Goal: Task Accomplishment & Management: Manage account settings

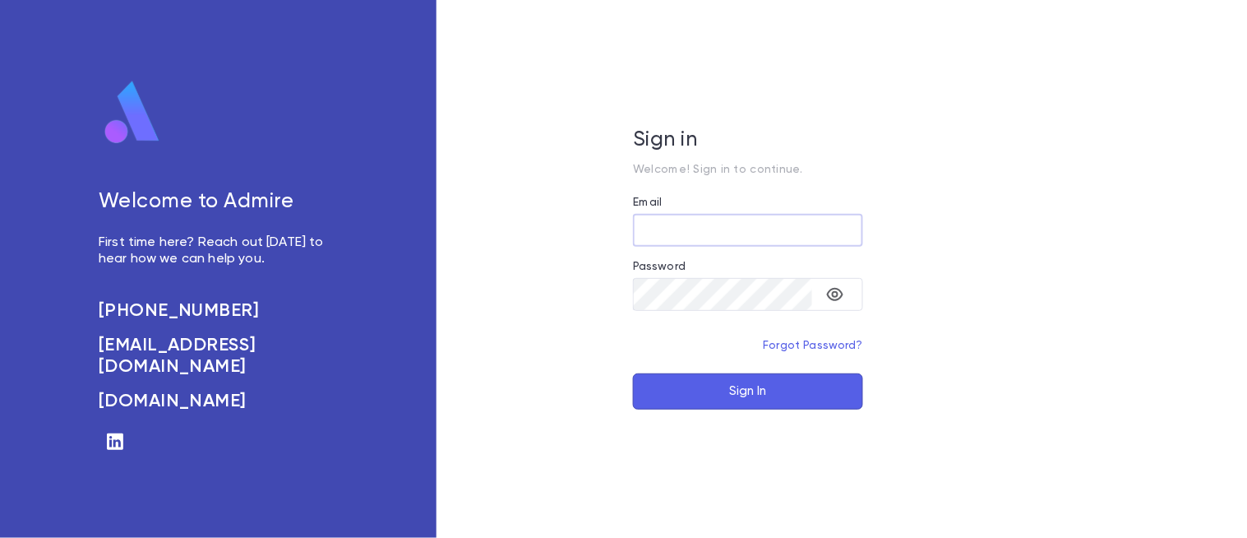
type input "**********"
click at [742, 375] on button "Sign In" at bounding box center [748, 391] width 230 height 36
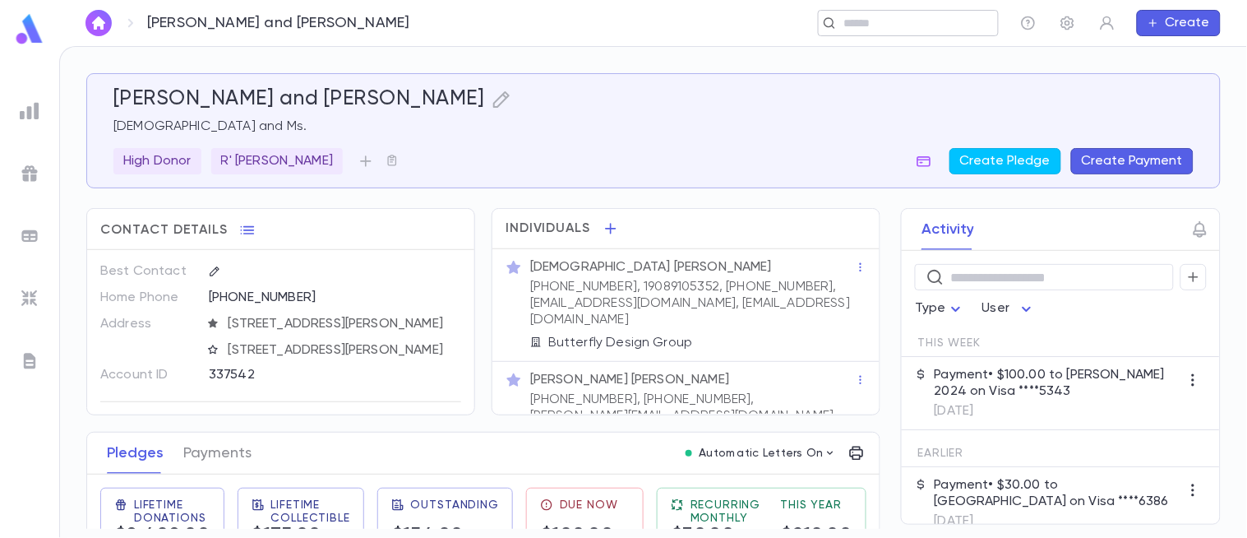
click at [897, 21] on input "text" at bounding box center [915, 24] width 152 height 16
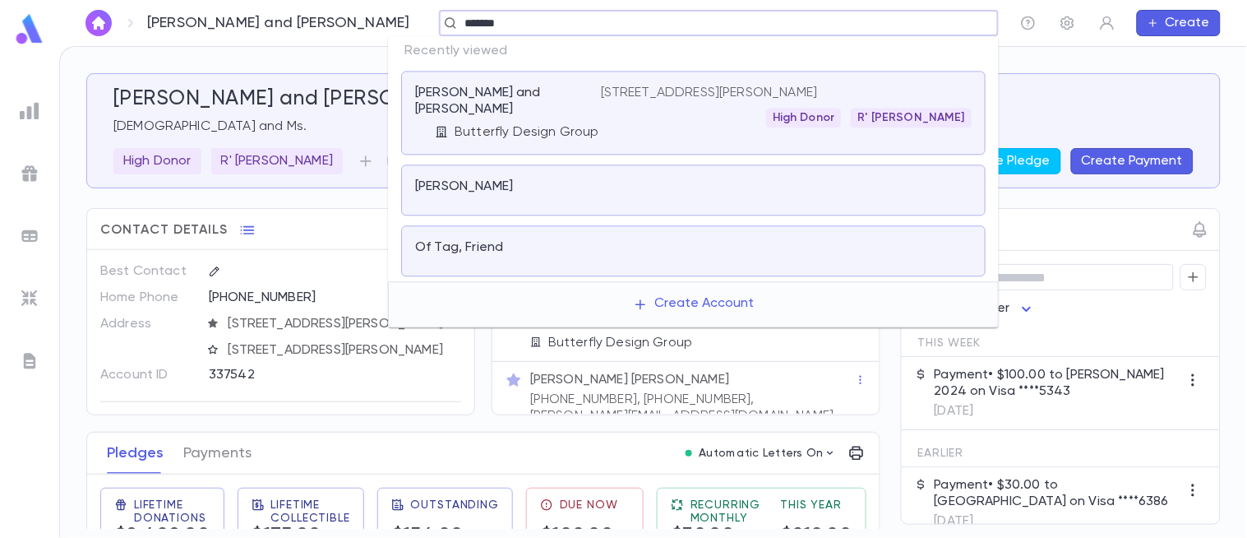
type input "*******"
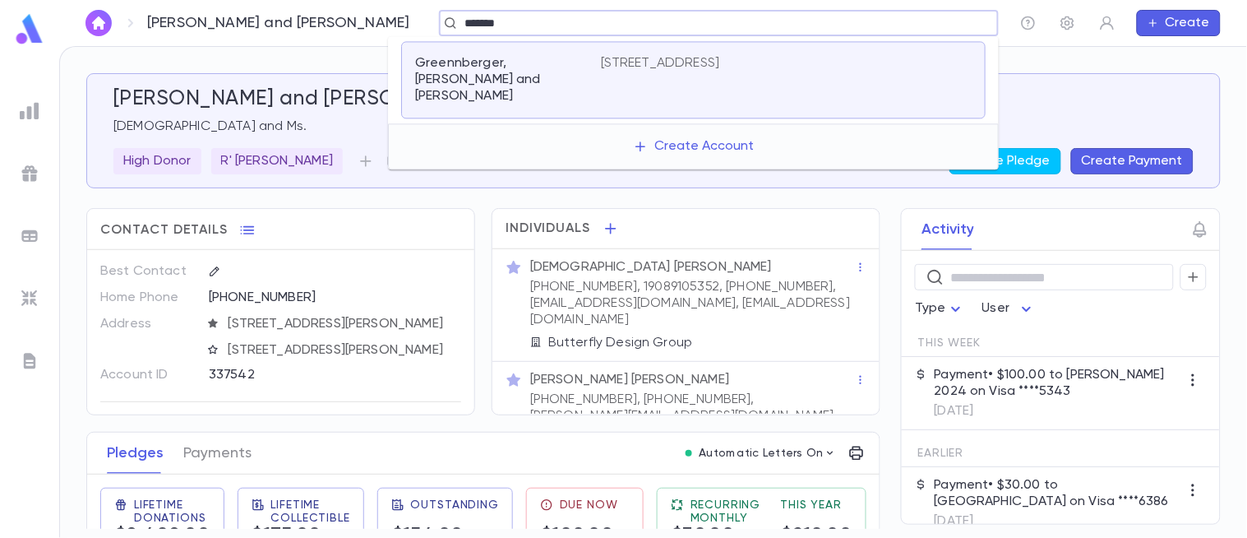
click at [568, 83] on p "Greennberger, [PERSON_NAME] and [PERSON_NAME]" at bounding box center [498, 79] width 166 height 49
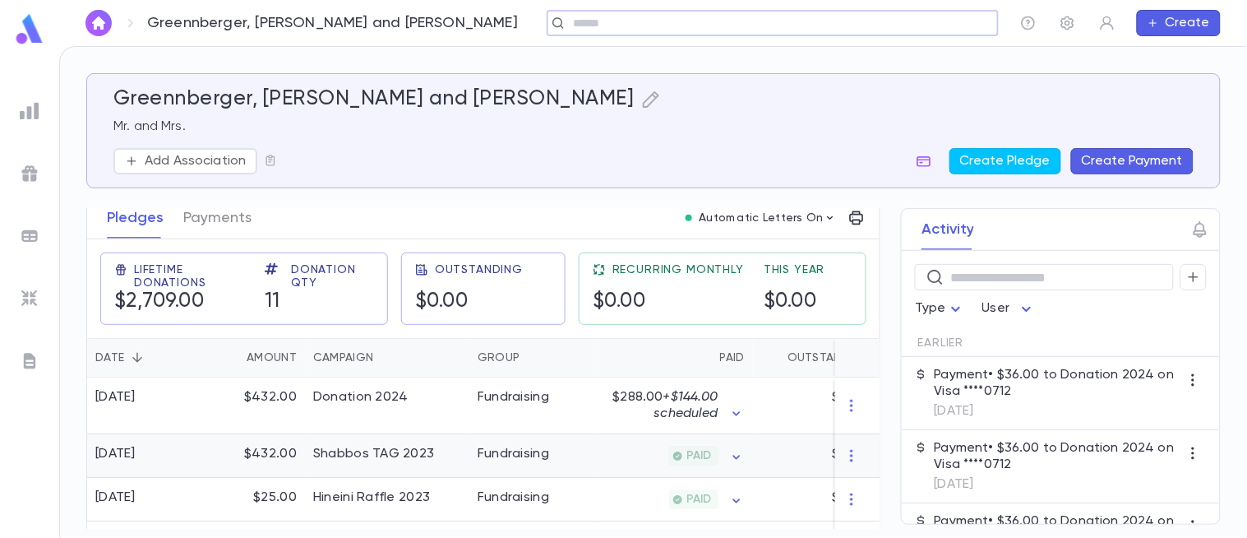
scroll to position [201, 0]
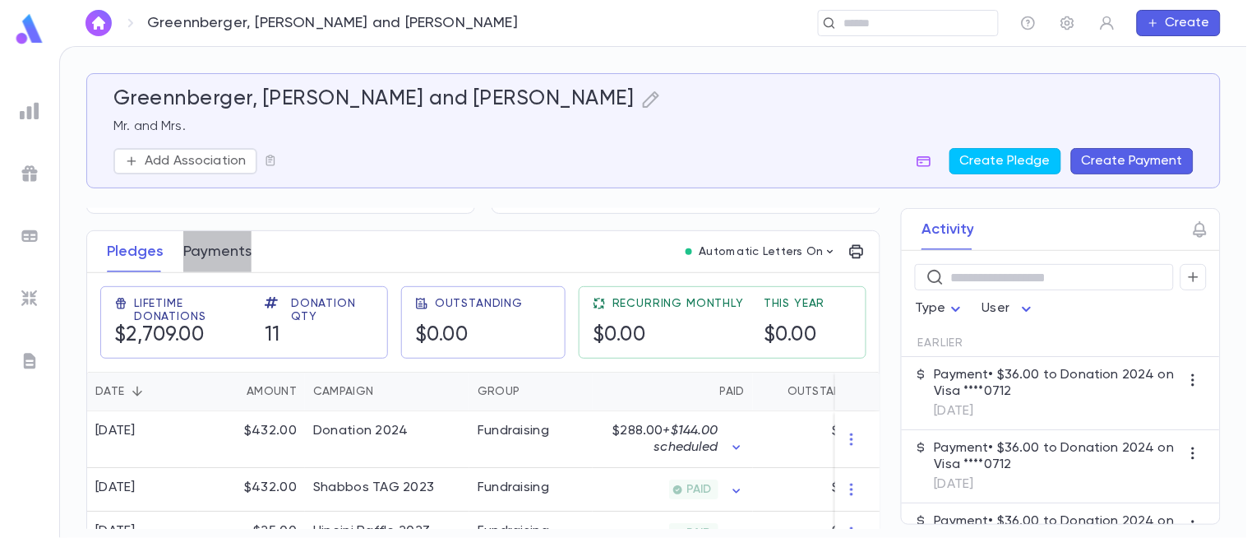
click at [207, 265] on button "Payments" at bounding box center [217, 251] width 68 height 41
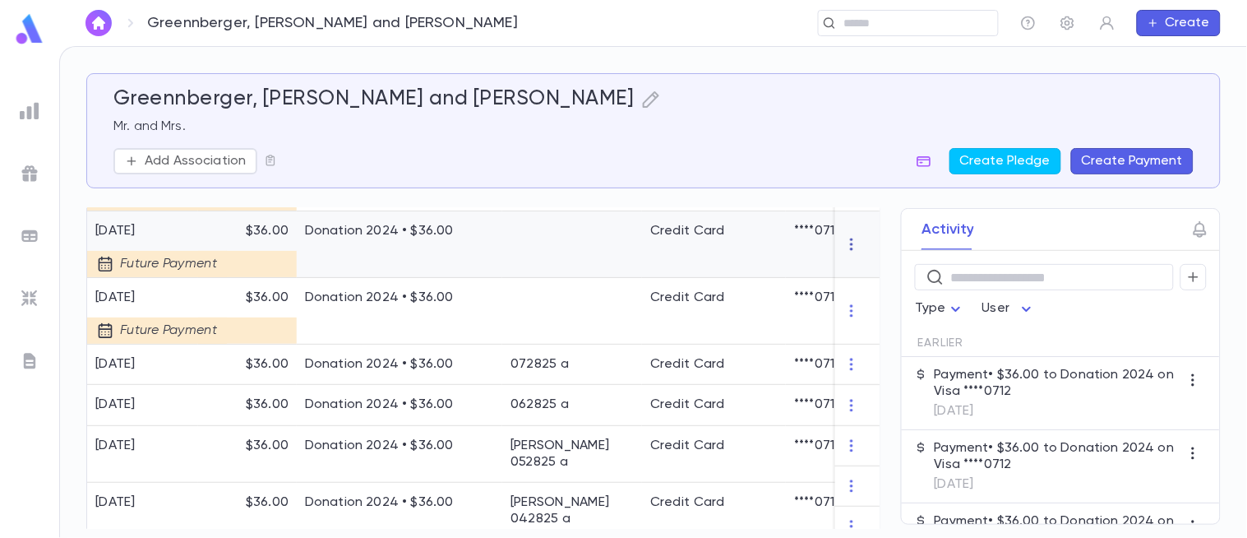
click at [850, 239] on icon "button" at bounding box center [851, 244] width 2 height 12
click at [561, 118] on div at bounding box center [623, 269] width 1247 height 538
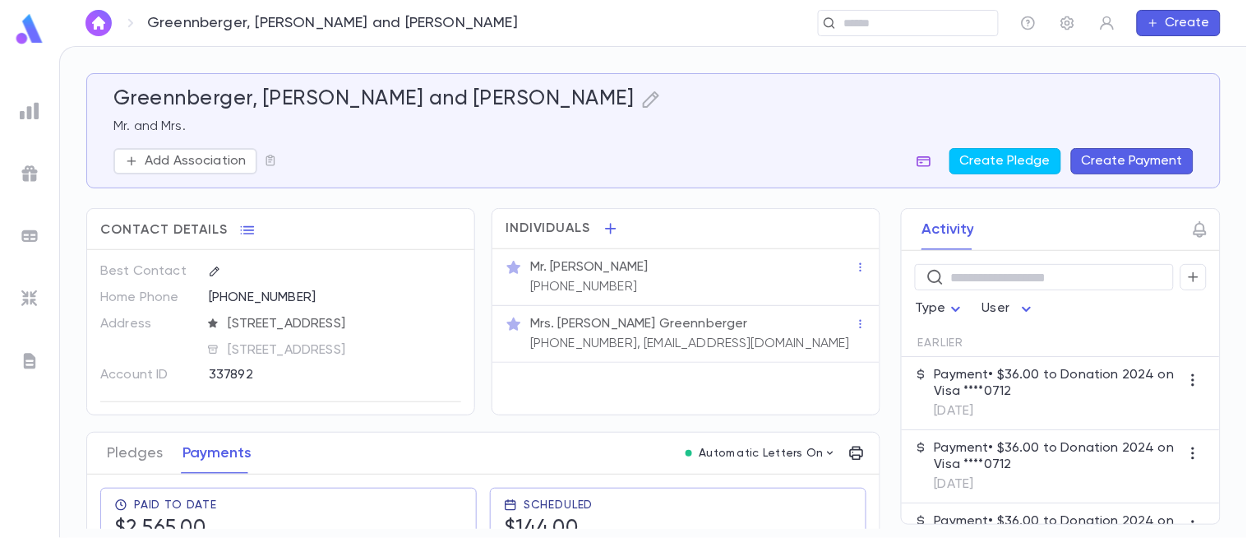
click at [925, 165] on icon "button" at bounding box center [924, 161] width 16 height 16
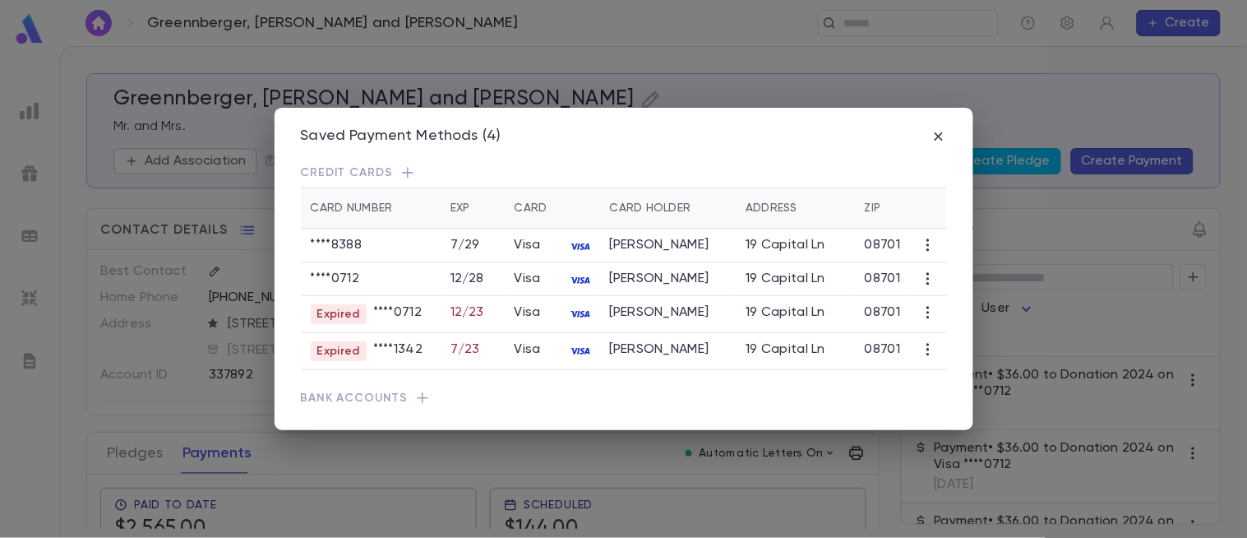
click at [926, 251] on icon "button" at bounding box center [928, 245] width 16 height 16
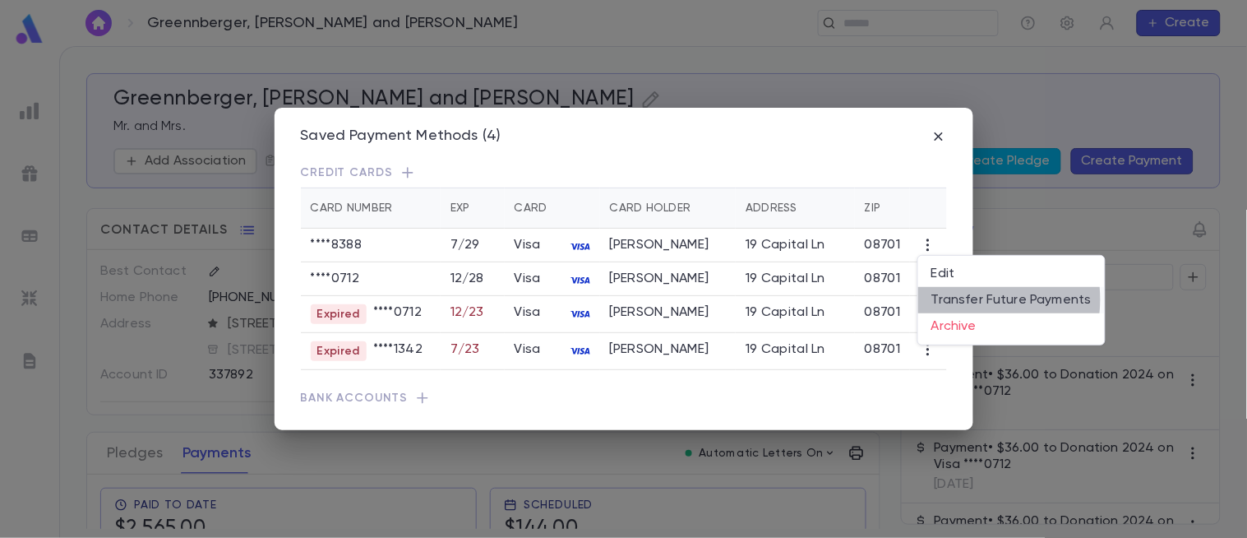
click at [958, 299] on li "Transfer Future Payments" at bounding box center [1011, 300] width 187 height 26
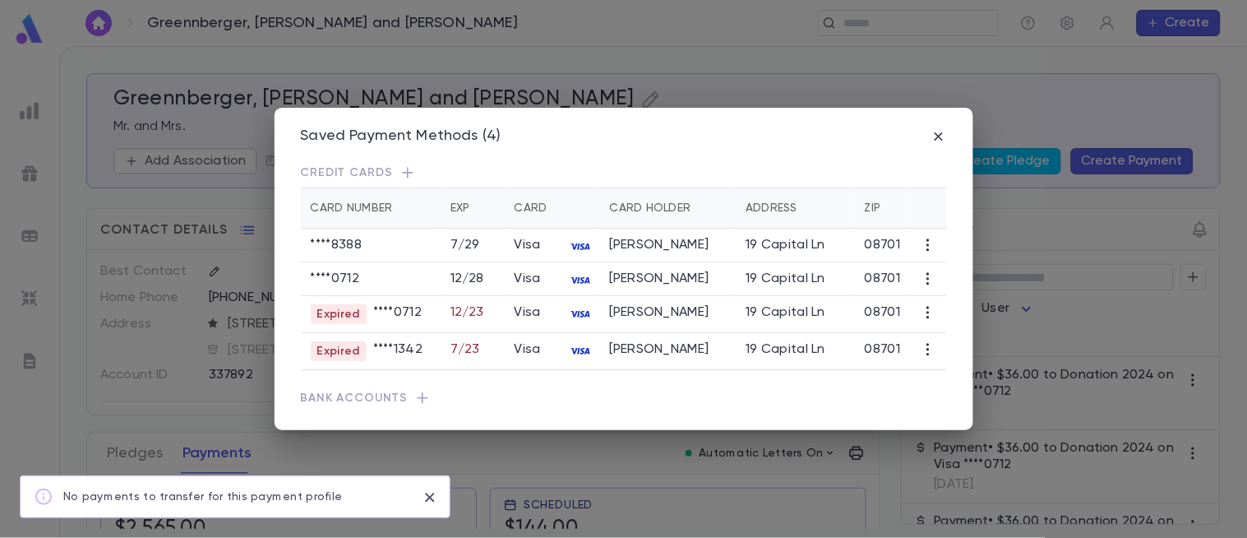
click at [432, 498] on icon "close" at bounding box center [430, 497] width 18 height 20
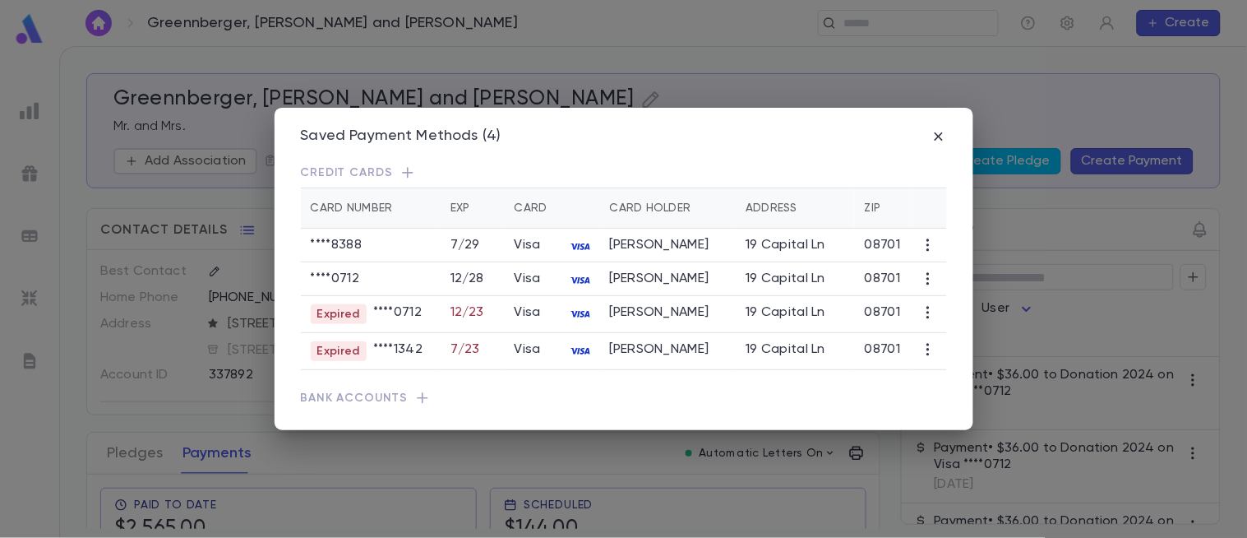
click at [926, 247] on icon "button" at bounding box center [928, 245] width 16 height 16
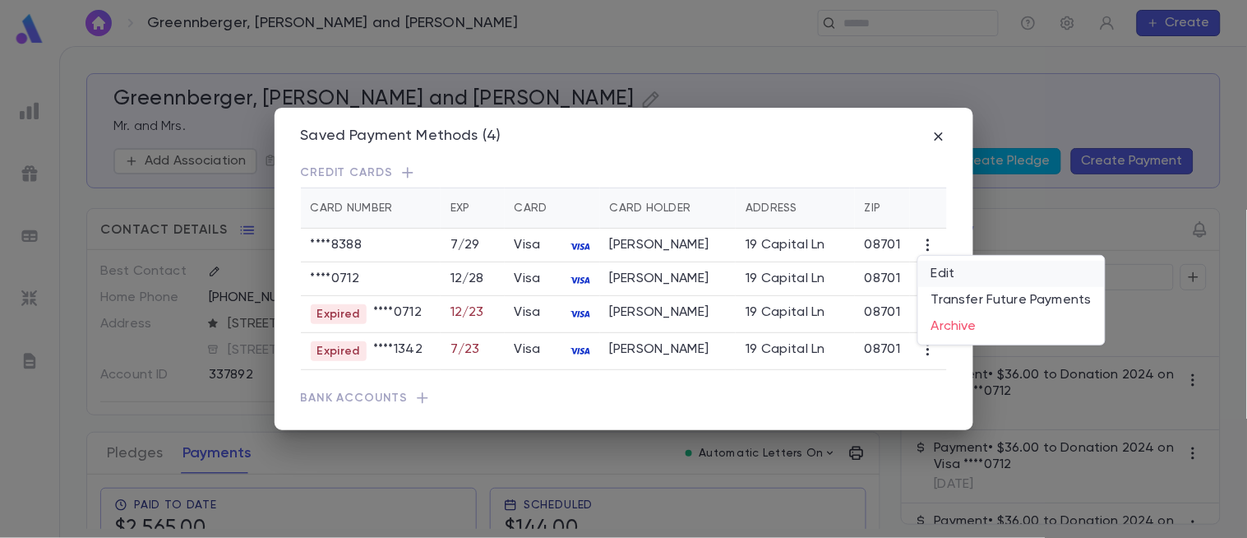
click at [930, 276] on li "Edit" at bounding box center [1011, 274] width 187 height 26
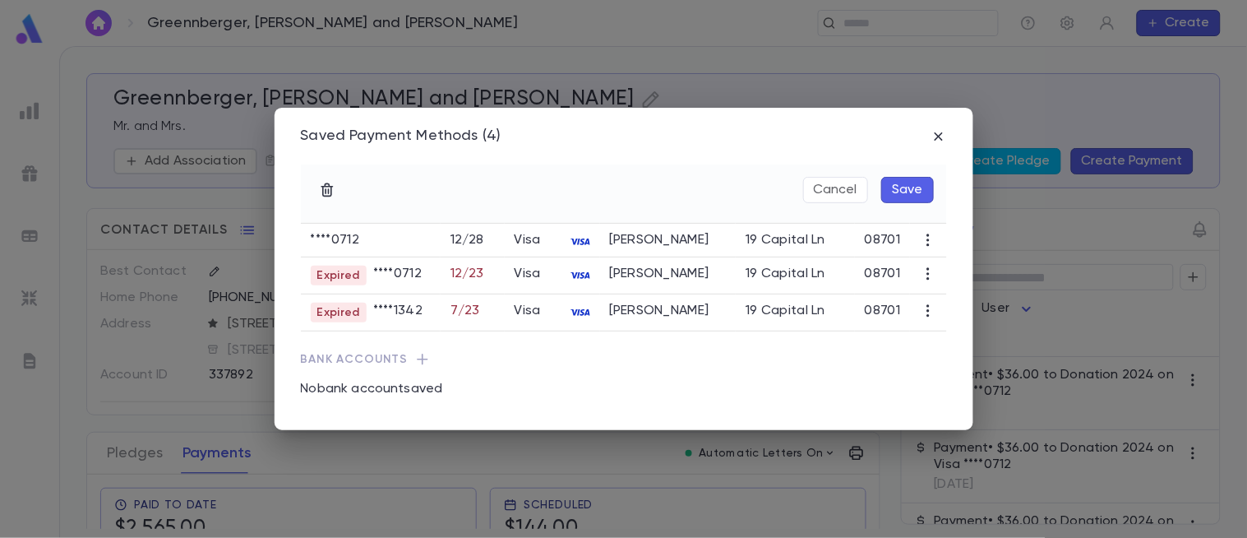
scroll to position [212, 0]
click at [840, 191] on button "Cancel" at bounding box center [835, 190] width 65 height 26
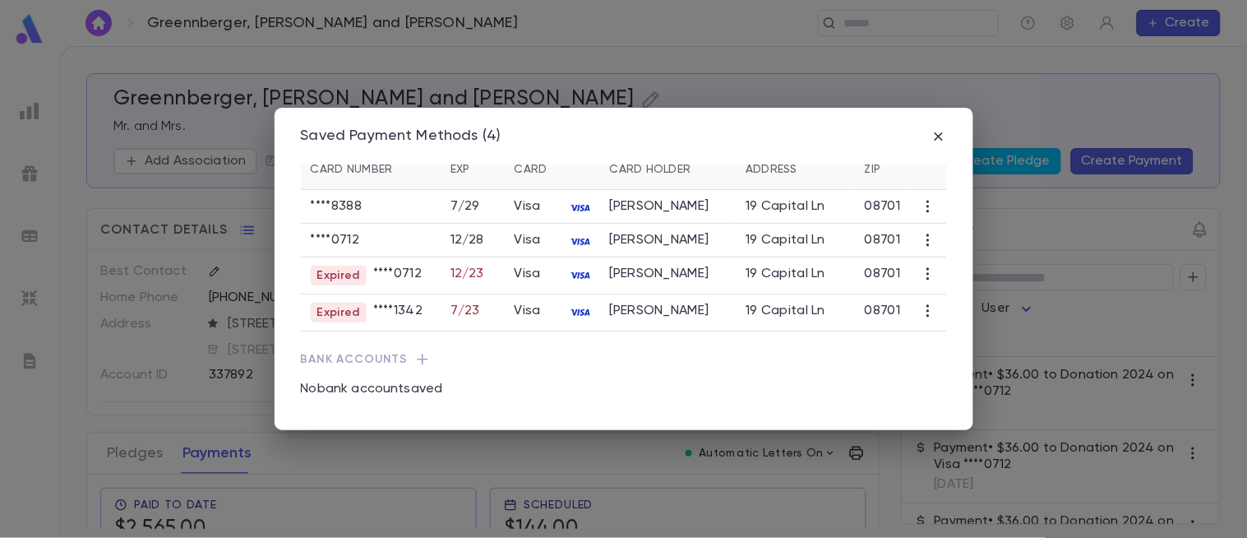
scroll to position [0, 0]
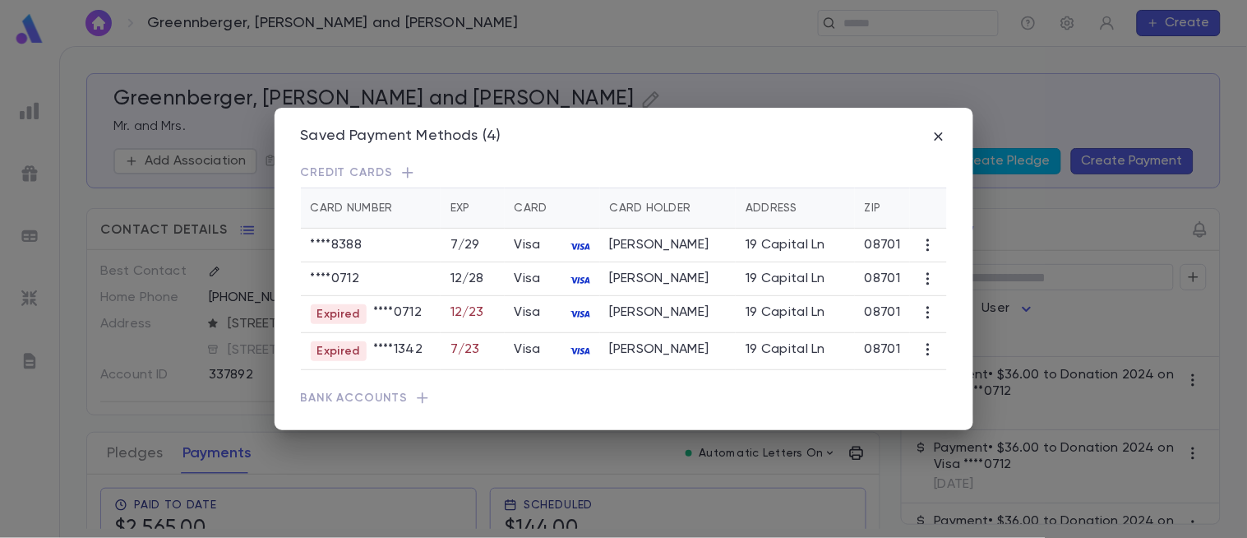
click at [921, 287] on icon "button" at bounding box center [928, 278] width 16 height 16
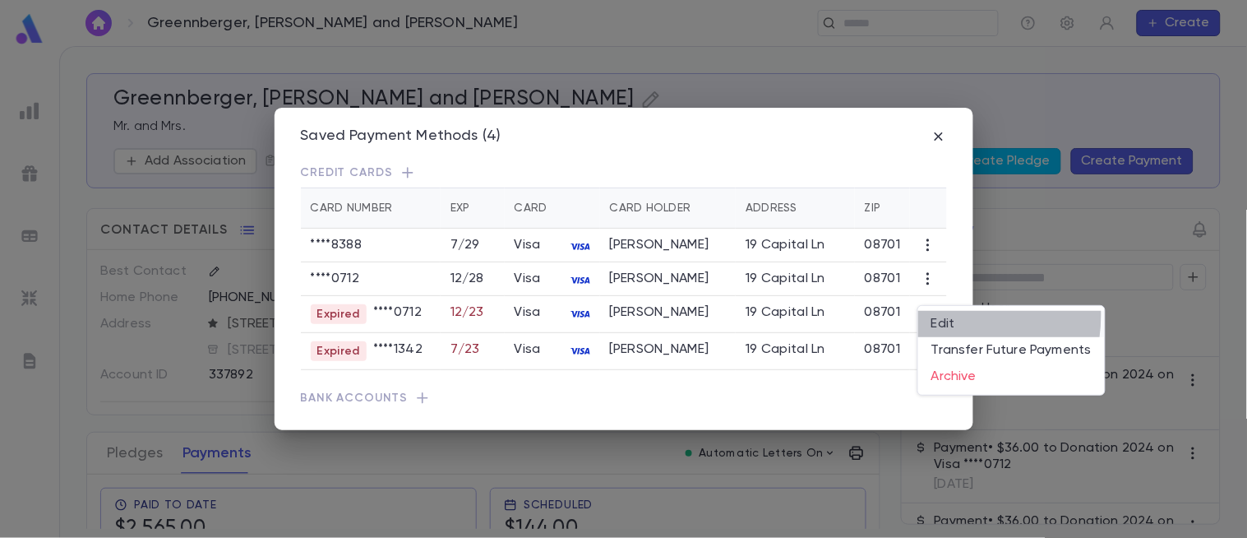
click at [929, 315] on li "Edit" at bounding box center [1011, 324] width 187 height 26
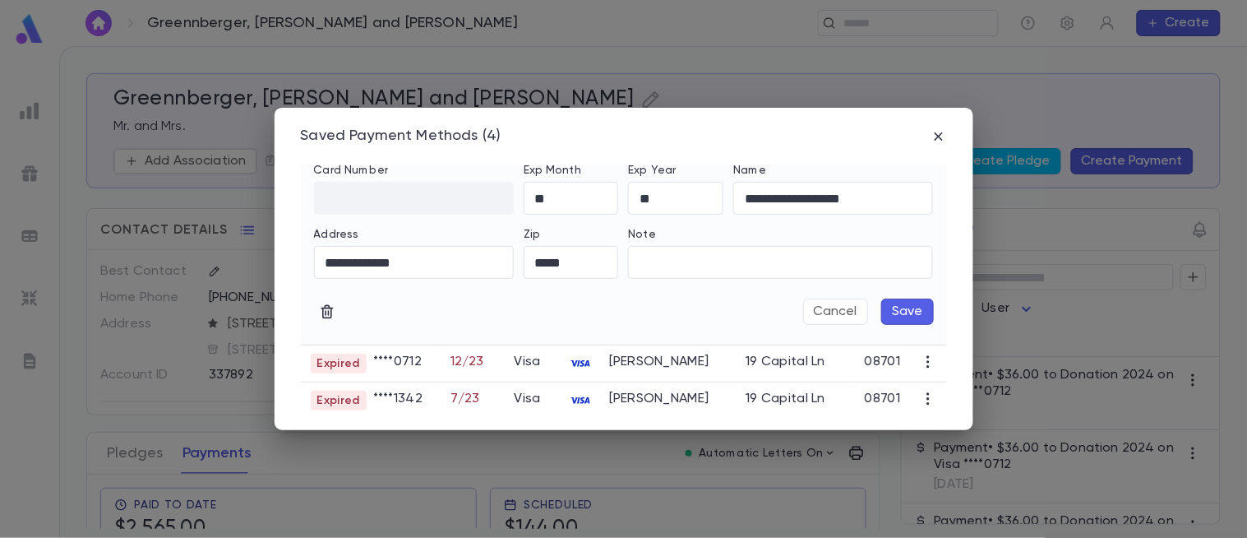
scroll to position [119, 0]
click at [819, 324] on button "Cancel" at bounding box center [835, 311] width 65 height 26
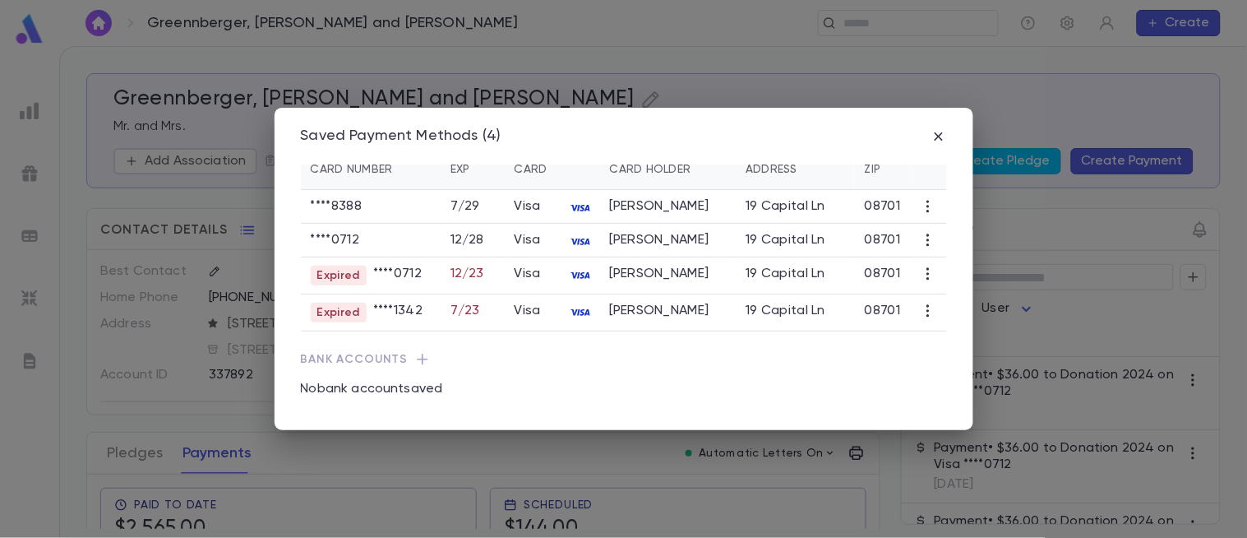
scroll to position [0, 0]
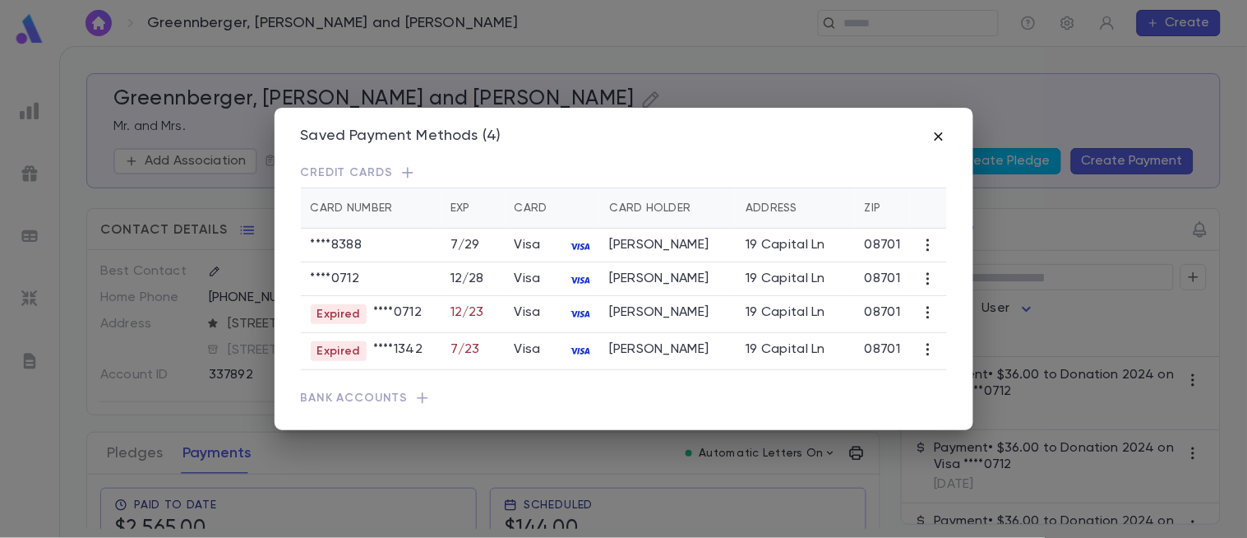
click at [931, 138] on icon "button" at bounding box center [938, 136] width 16 height 16
